Goal: Task Accomplishment & Management: Manage account settings

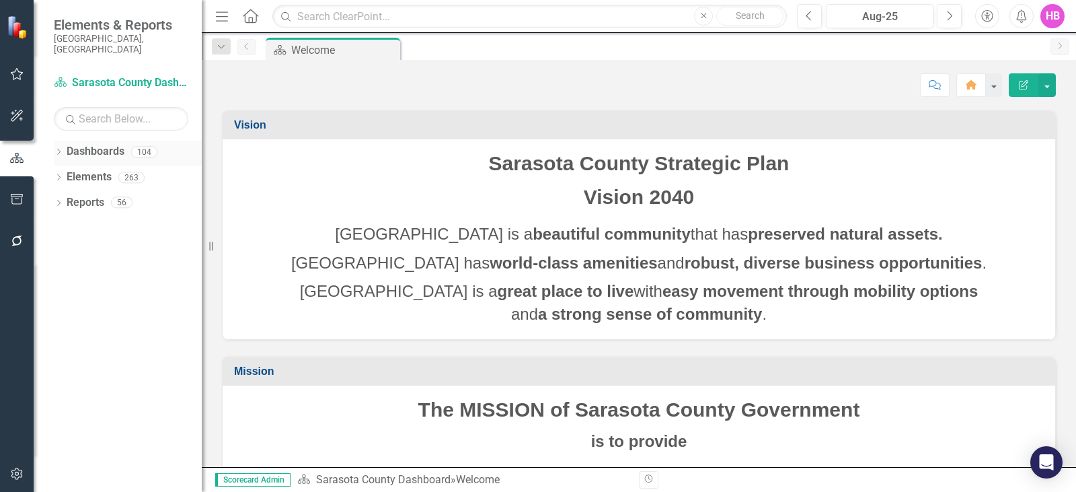
click at [59, 149] on icon "Dropdown" at bounding box center [58, 152] width 9 height 7
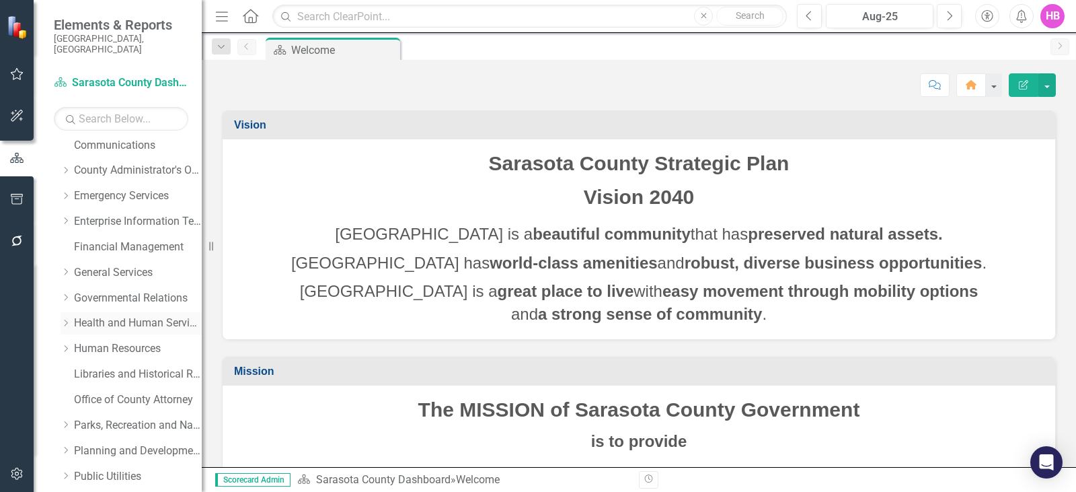
scroll to position [135, 0]
click at [119, 417] on link "Parks, Recreation and Natural Resources" at bounding box center [138, 424] width 128 height 15
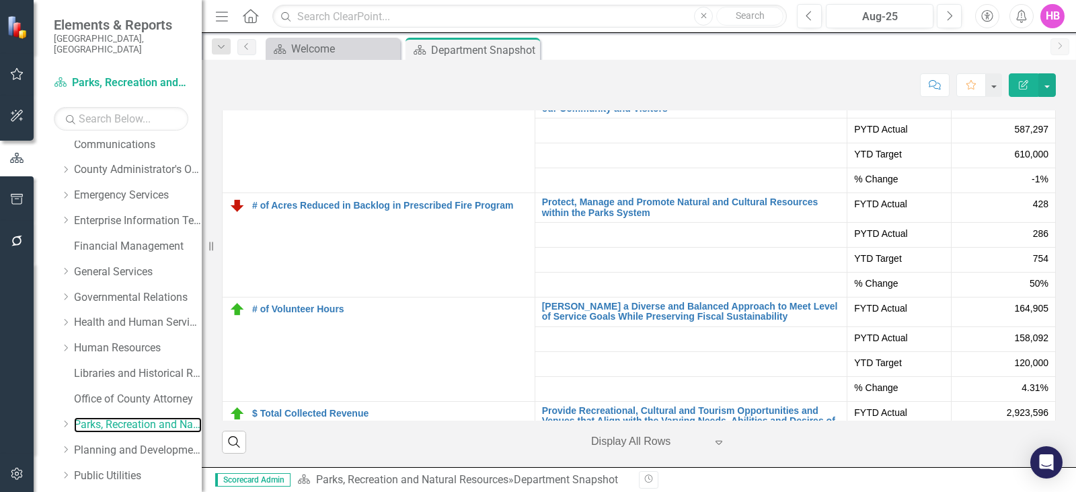
scroll to position [3296, 0]
click at [476, 43] on div "Department Snapshot" at bounding box center [467, 50] width 72 height 17
click at [98, 417] on link "Parks, Recreation and Natural Resources" at bounding box center [138, 424] width 128 height 15
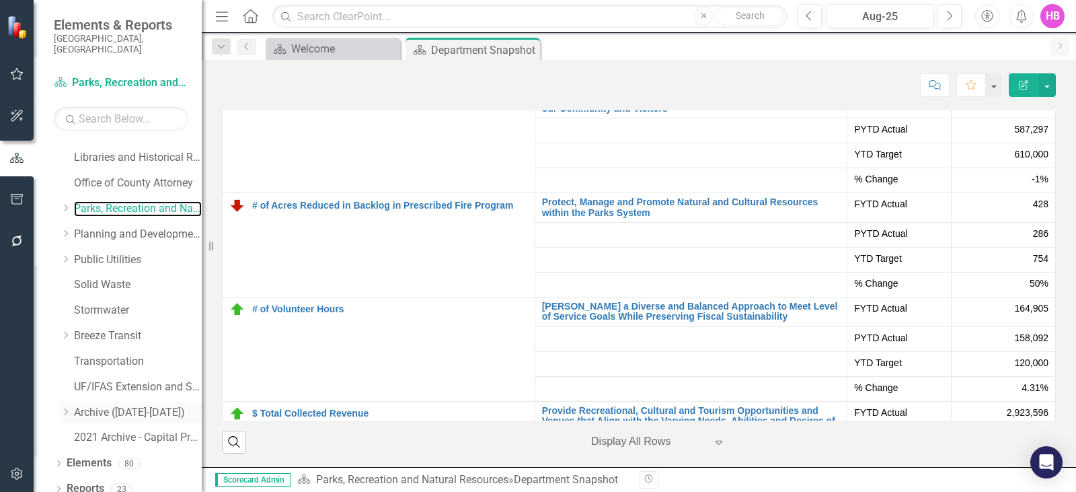
scroll to position [351, 0]
click at [57, 460] on icon "Dropdown" at bounding box center [58, 463] width 9 height 7
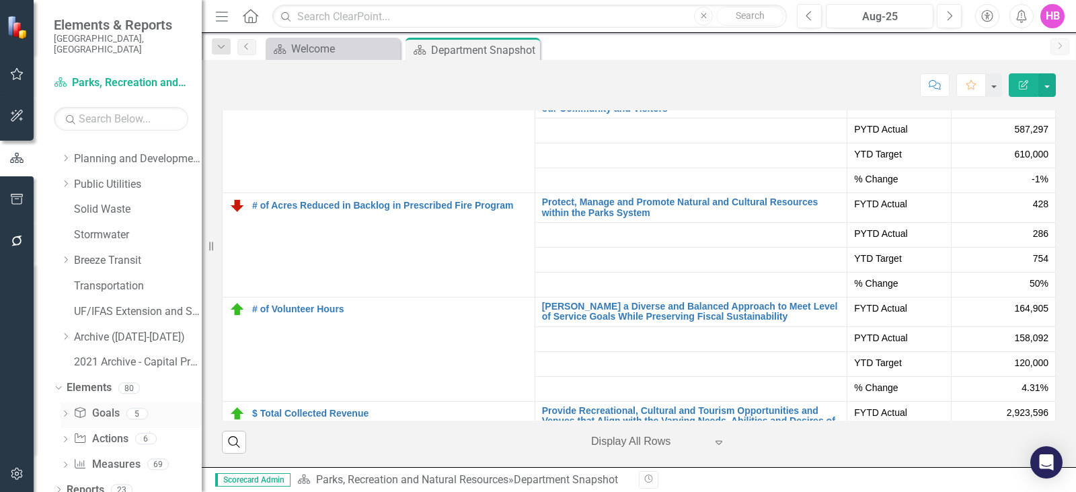
scroll to position [427, 0]
click at [100, 455] on link "Measure Measures" at bounding box center [106, 462] width 67 height 15
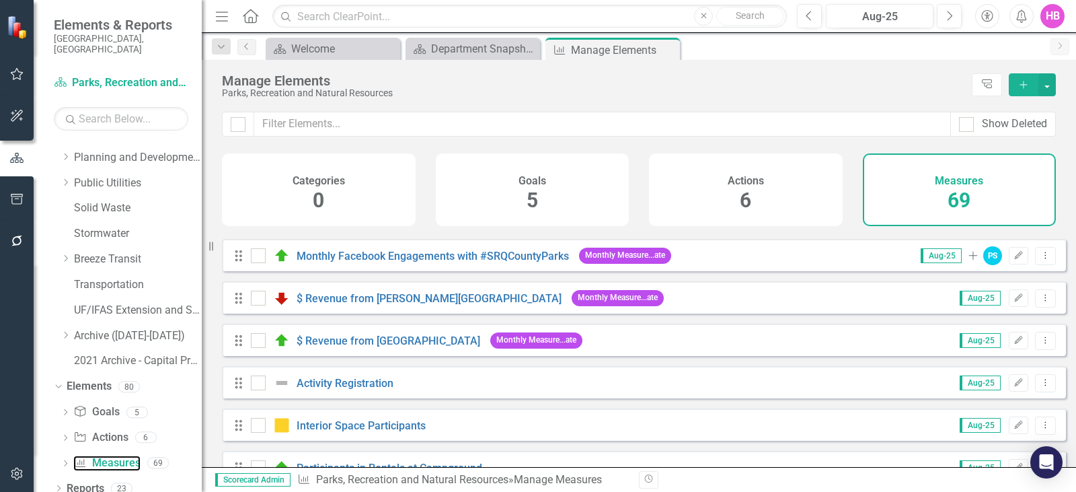
scroll to position [471, 0]
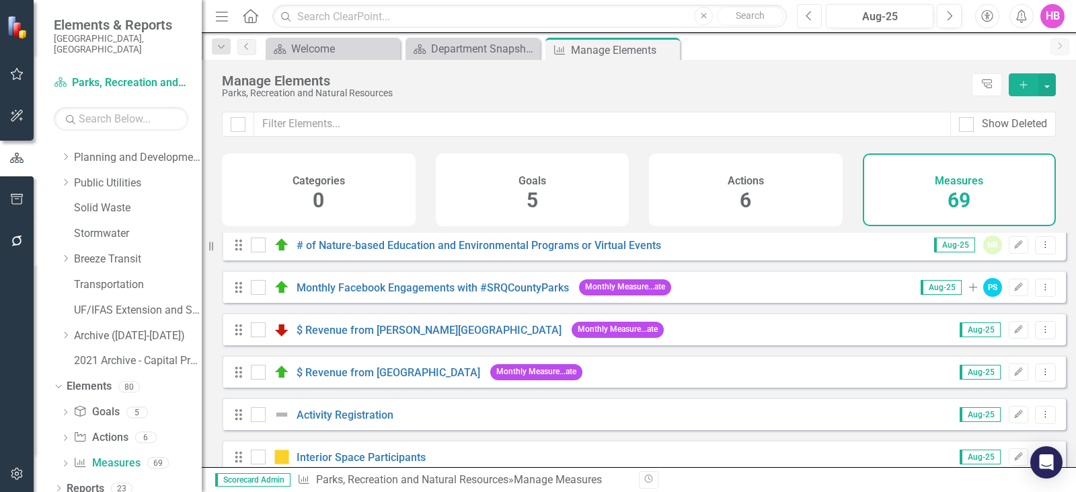
click at [809, 21] on icon "Previous" at bounding box center [809, 16] width 7 height 12
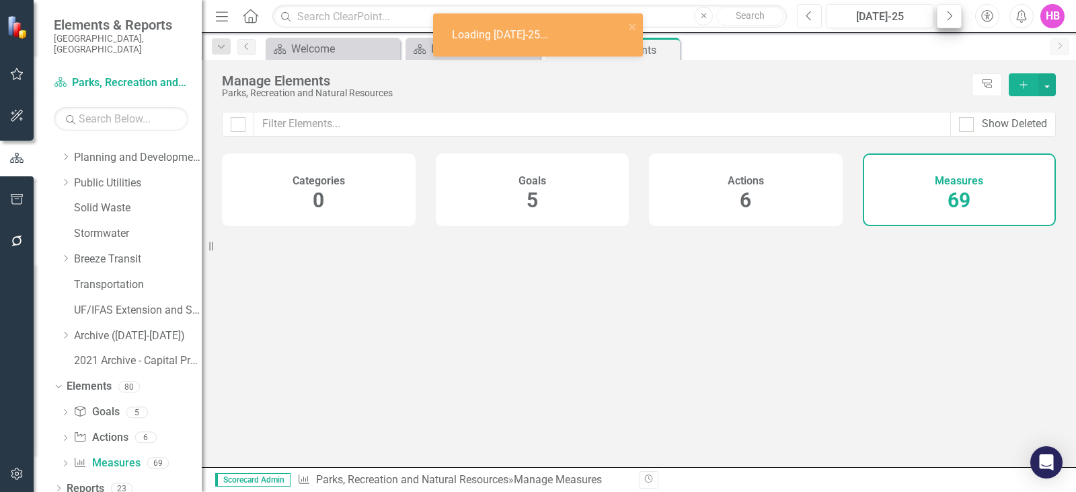
scroll to position [427, 0]
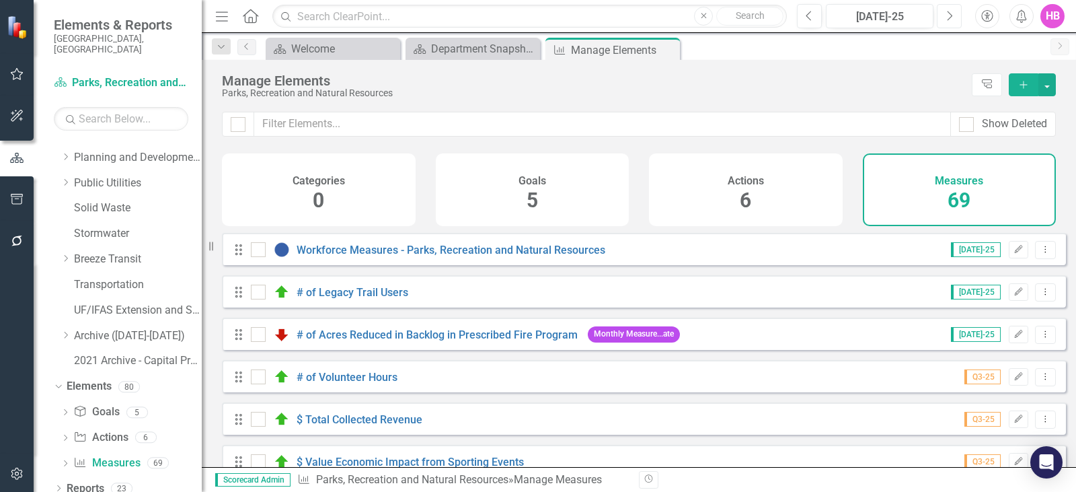
click at [953, 17] on icon "Next" at bounding box center [949, 16] width 7 height 12
checkbox input "false"
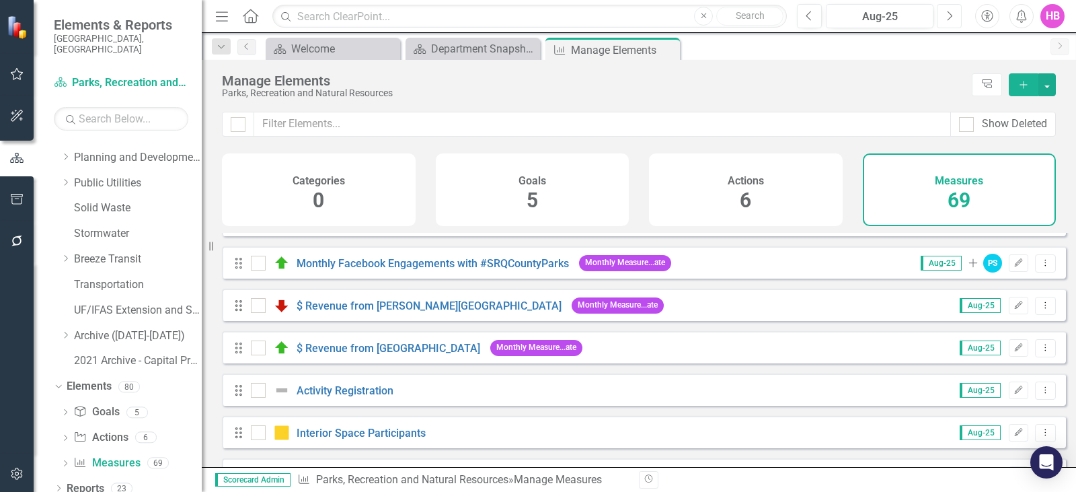
scroll to position [471, 0]
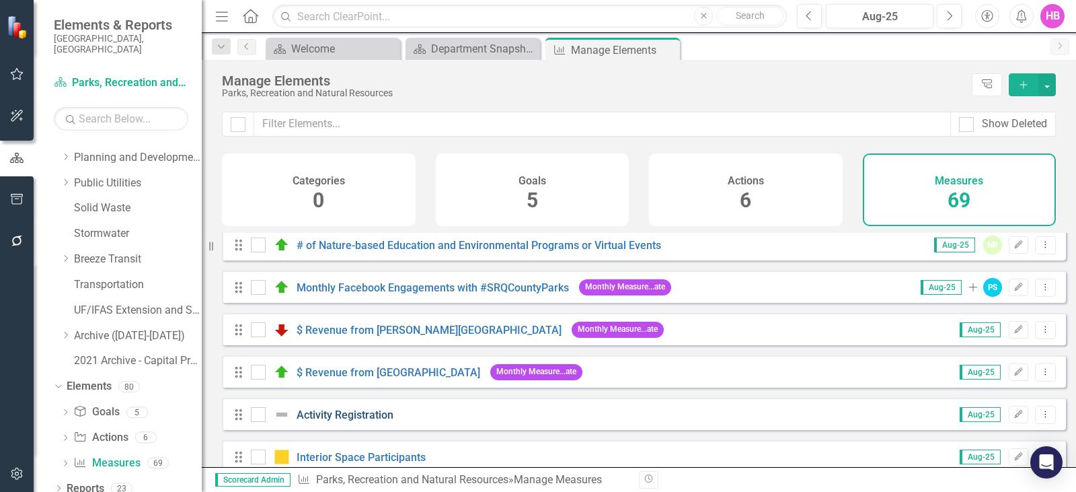
click at [349, 421] on link "Activity Registration" at bounding box center [345, 414] width 97 height 13
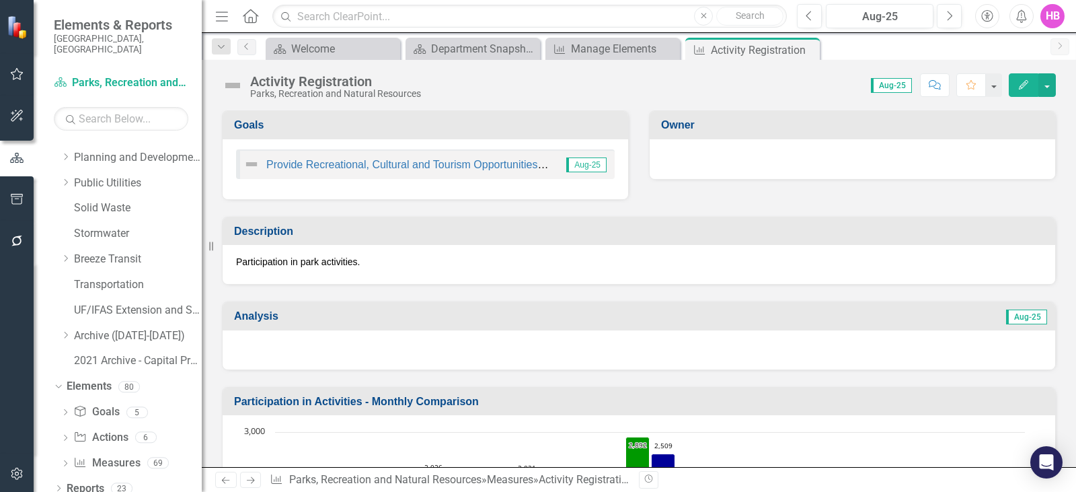
click at [1025, 83] on icon "button" at bounding box center [1023, 84] width 9 height 9
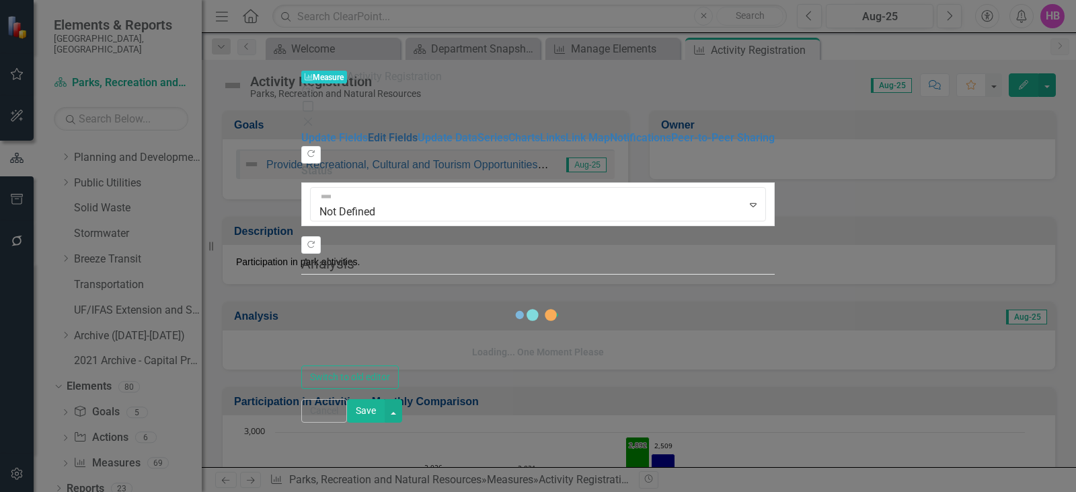
click at [368, 131] on link "Edit Fields" at bounding box center [393, 137] width 50 height 13
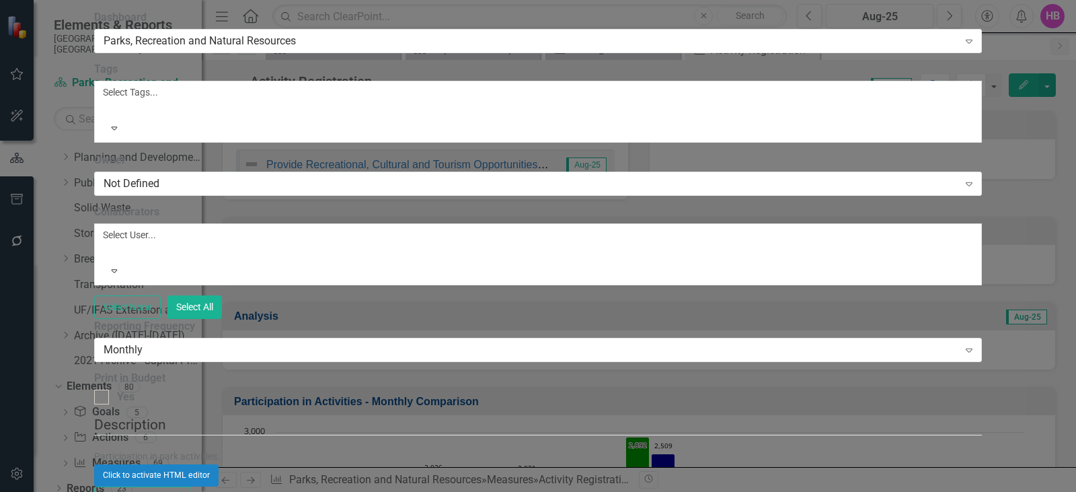
scroll to position [916, 0]
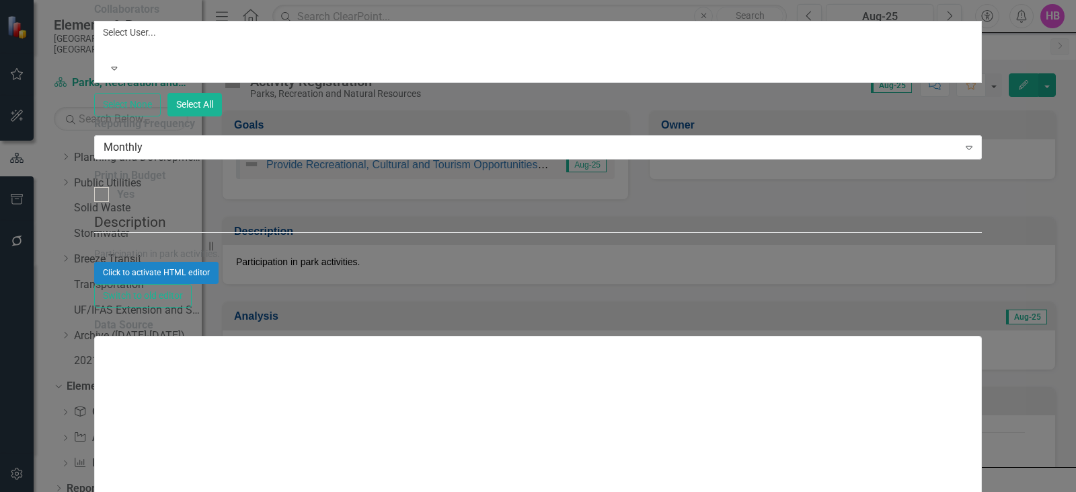
scroll to position [1898, 0]
type textarea "33"
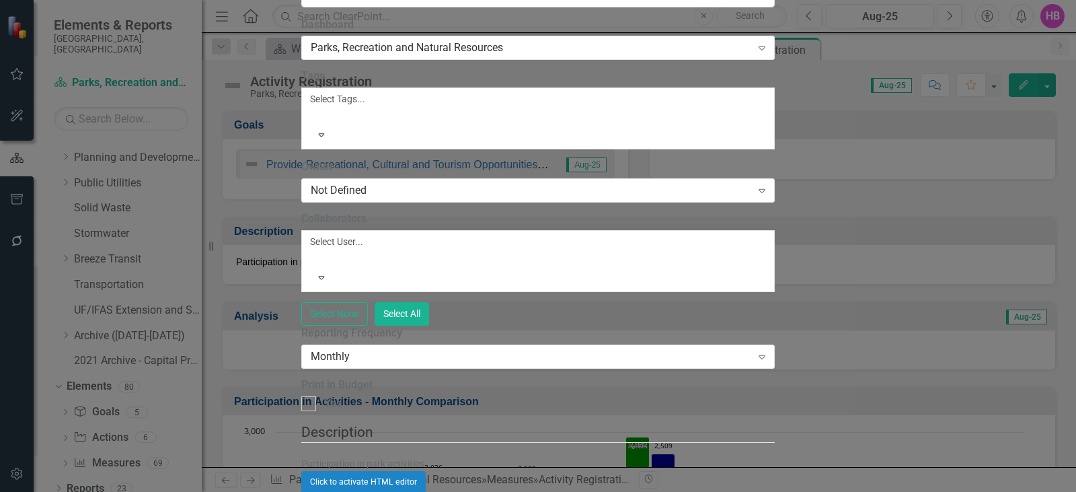
drag, startPoint x: 360, startPoint y: 164, endPoint x: 36, endPoint y: 7, distance: 360.5
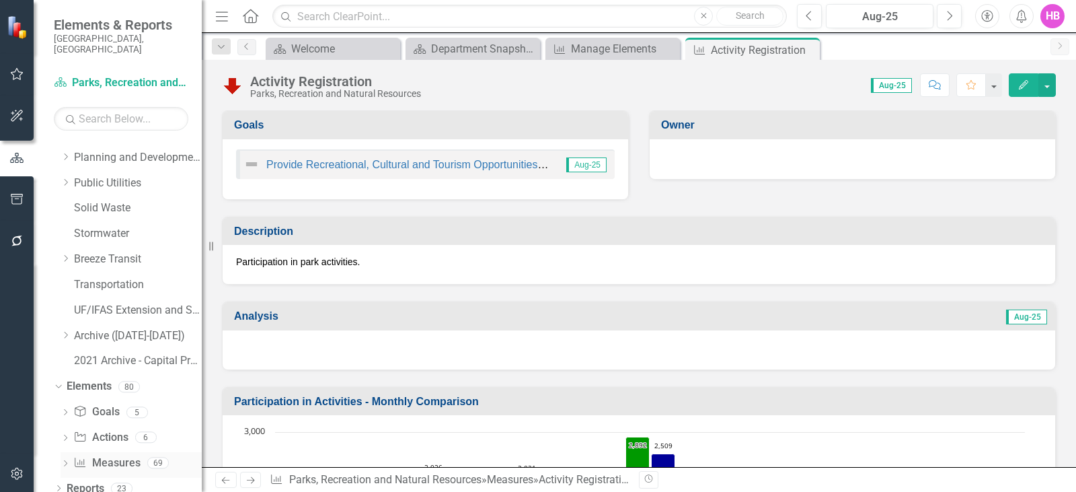
click at [117, 455] on link "Measure Measures" at bounding box center [106, 462] width 67 height 15
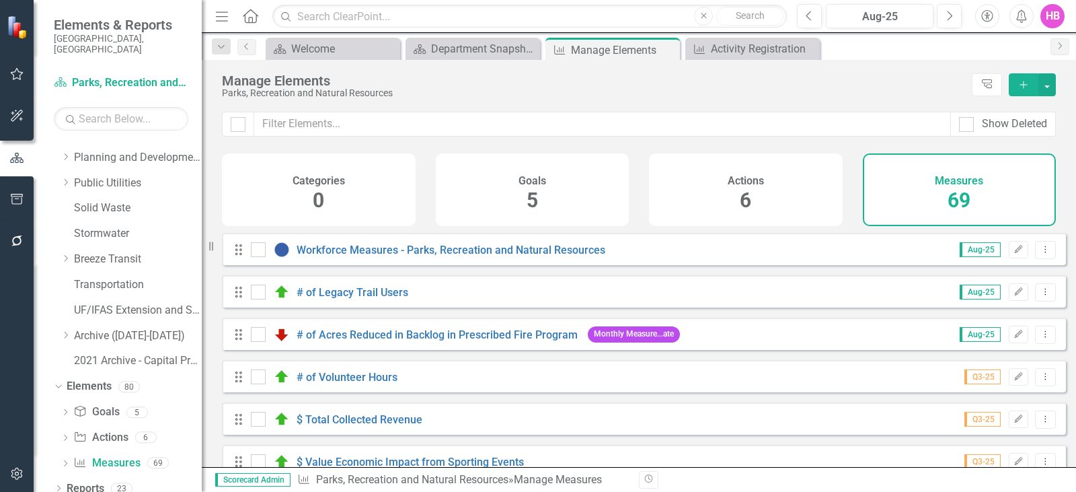
click at [1054, 19] on div "HB" at bounding box center [1053, 16] width 24 height 24
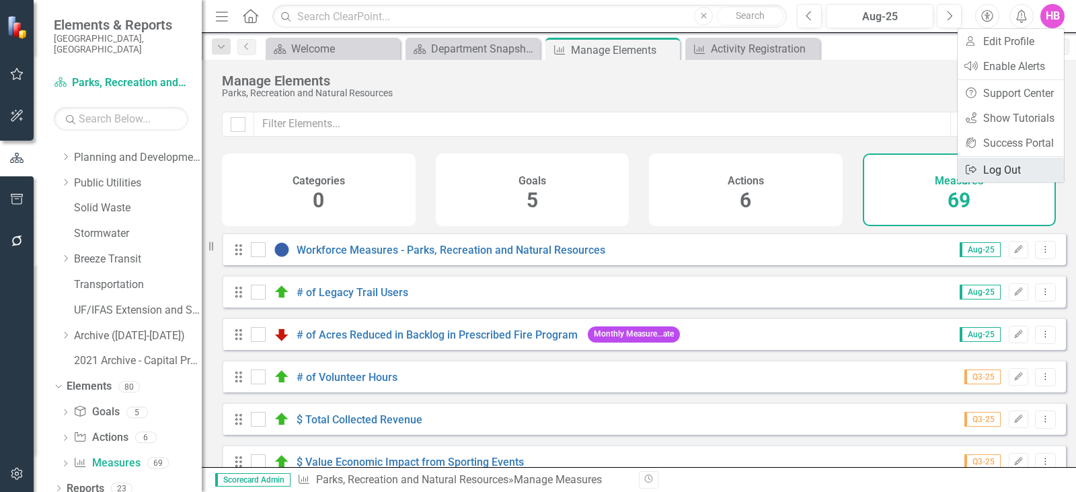
click at [1010, 171] on link "Logout Log Out" at bounding box center [1011, 169] width 106 height 25
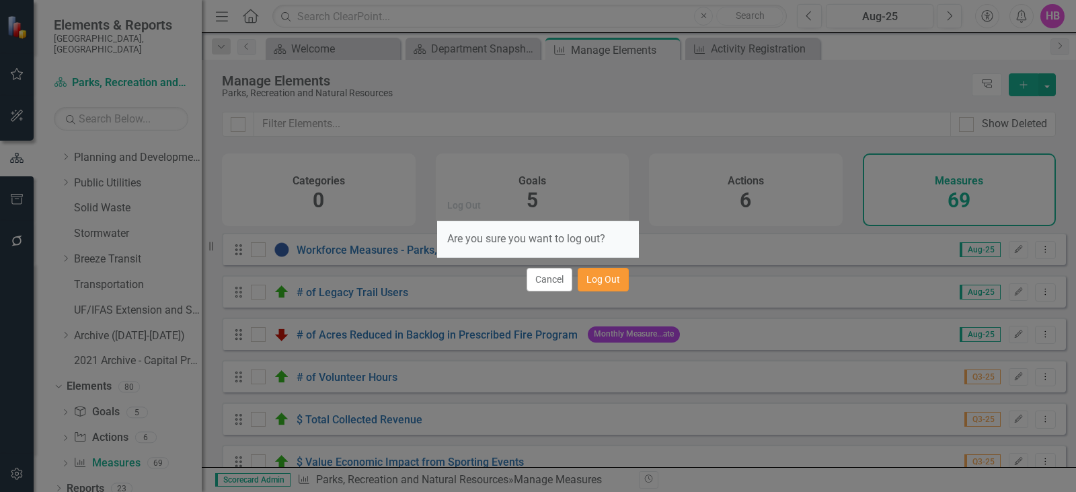
click at [608, 285] on button "Log Out" at bounding box center [603, 280] width 51 height 24
